Goal: Find specific page/section: Find specific page/section

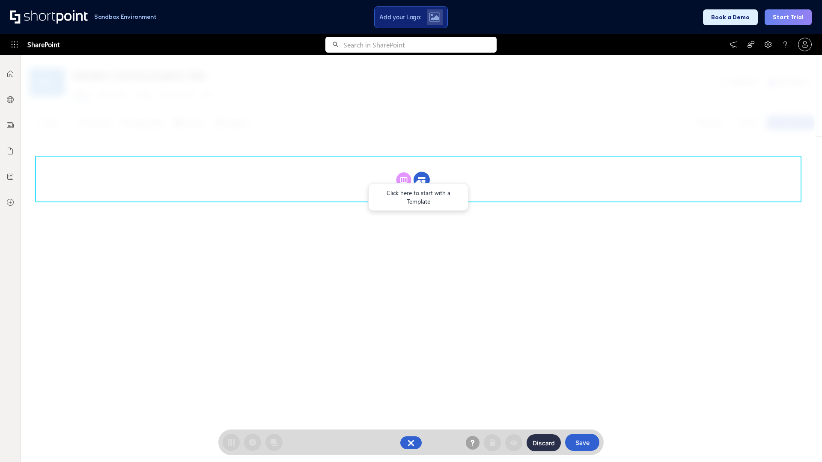
click at [421, 180] on circle at bounding box center [421, 180] width 16 height 16
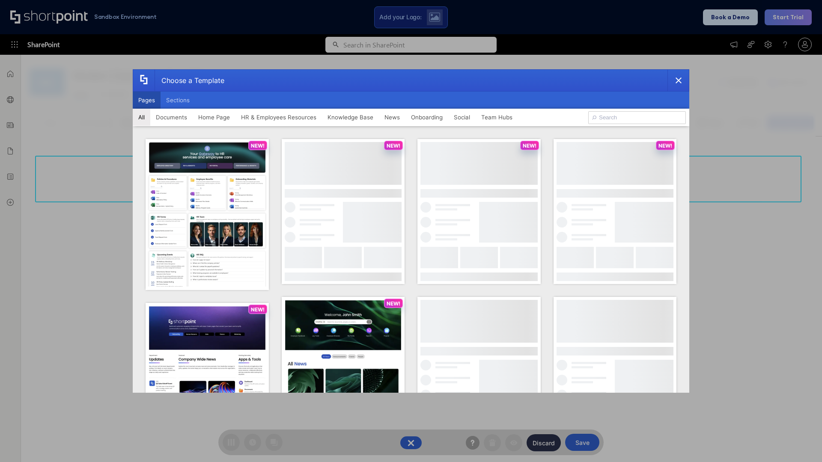
click at [146, 100] on button "Pages" at bounding box center [147, 100] width 28 height 17
type input "Onboarding 1"
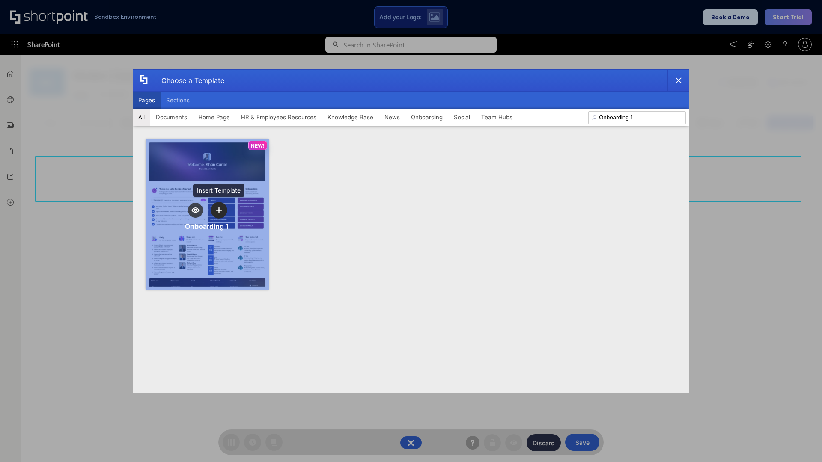
click at [219, 210] on icon "template selector" at bounding box center [219, 210] width 6 height 6
